Goal: Use online tool/utility: Use online tool/utility

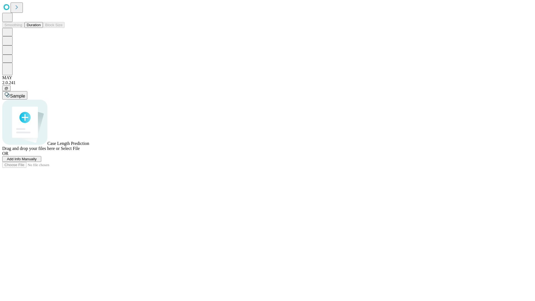
click at [41, 28] on button "Duration" at bounding box center [34, 25] width 18 height 6
click at [80, 151] on span "Select File" at bounding box center [70, 148] width 19 height 5
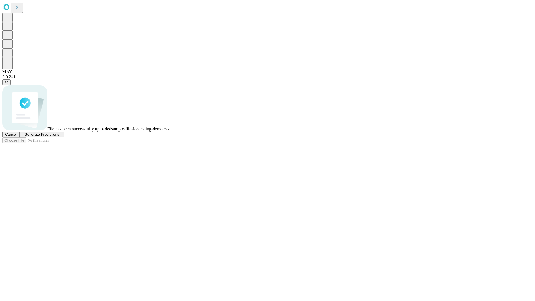
click at [59, 136] on span "Generate Predictions" at bounding box center [41, 134] width 35 height 4
